Goal: Information Seeking & Learning: Learn about a topic

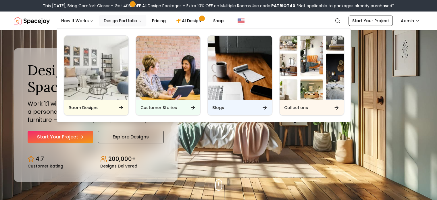
click at [135, 19] on button "Design Portfolio" at bounding box center [122, 21] width 47 height 12
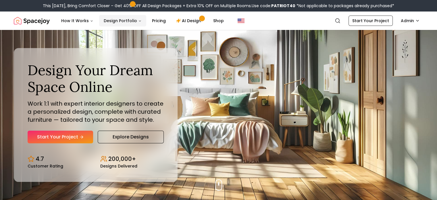
click at [138, 20] on icon "Main" at bounding box center [139, 20] width 3 height 3
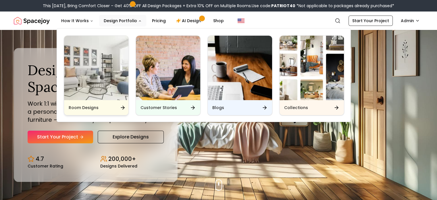
click at [95, 104] on div "Room Designs" at bounding box center [96, 107] width 64 height 15
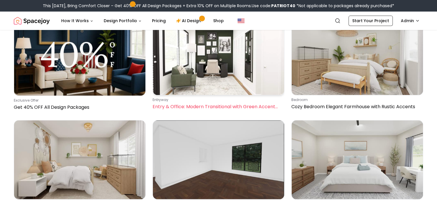
scroll to position [335, 0]
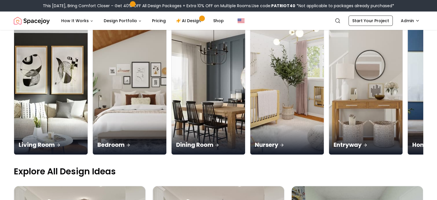
scroll to position [62, 0]
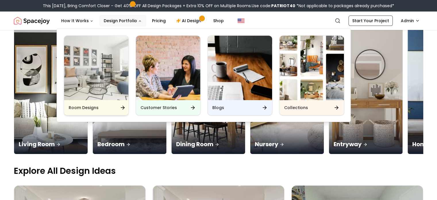
click at [113, 108] on div "Room Designs" at bounding box center [96, 107] width 64 height 15
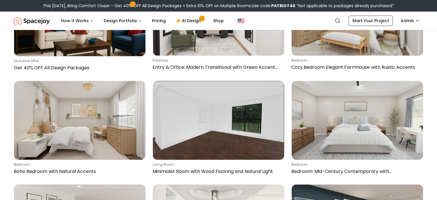
scroll to position [375, 0]
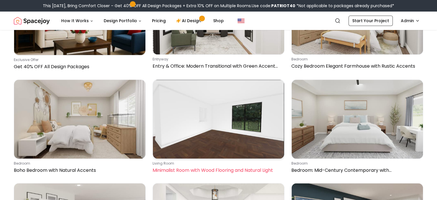
click at [254, 167] on p "Minimalist Room with Wood Flooring and Natural Light" at bounding box center [218, 170] width 130 height 7
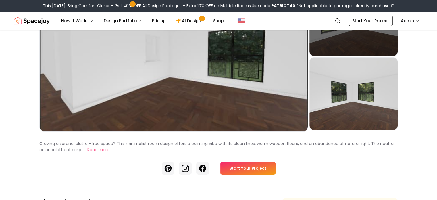
scroll to position [75, 0]
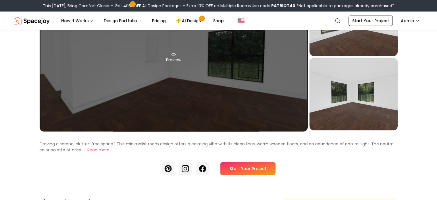
click at [266, 95] on div "Preview" at bounding box center [174, 58] width 268 height 148
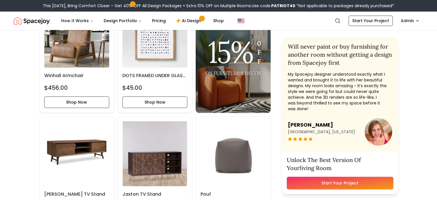
scroll to position [539, 0]
